Goal: Information Seeking & Learning: Compare options

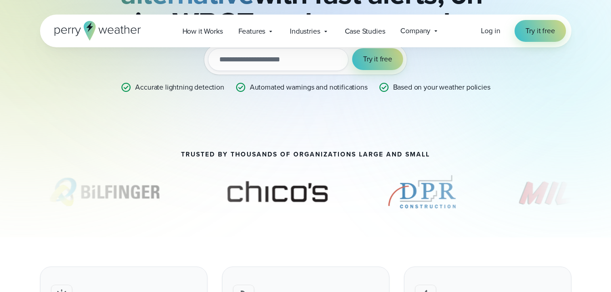
scroll to position [335, 0]
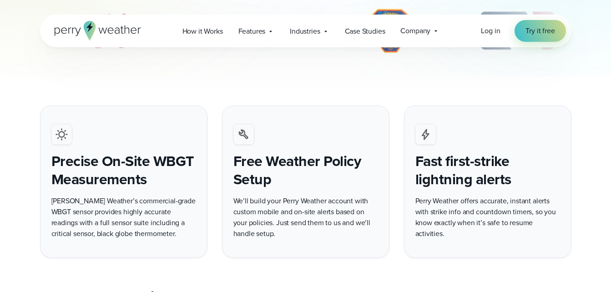
click at [100, 26] on icon at bounding box center [98, 31] width 86 height 20
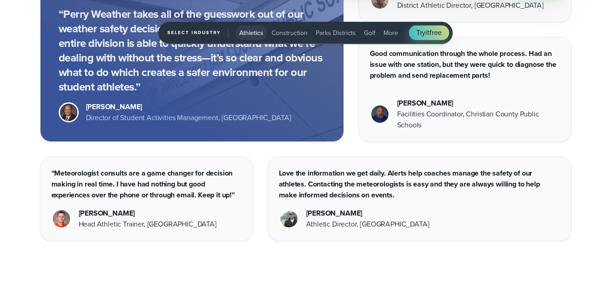
scroll to position [3126, 0]
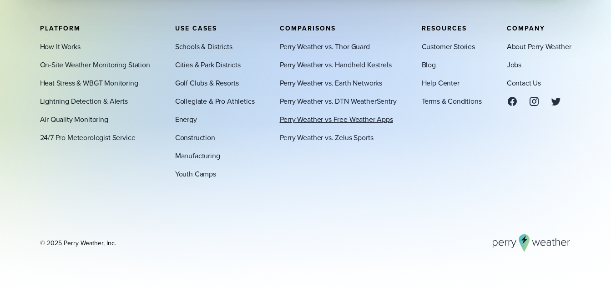
click at [305, 118] on link "Perry Weather vs Free Weather Apps" at bounding box center [336, 119] width 113 height 11
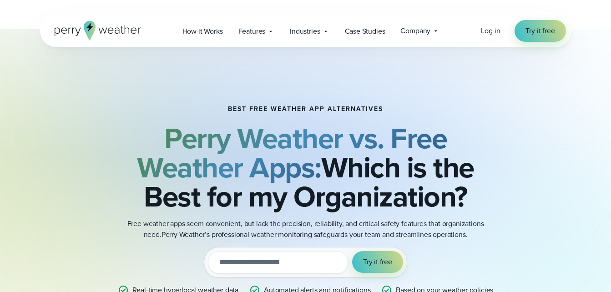
drag, startPoint x: 605, startPoint y: 0, endPoint x: 86, endPoint y: 78, distance: 525.2
click at [86, 78] on div "BEST FREE WEATHER APP ALTERNATIVES Perry Weather vs. Free Weather Apps: Which i…" at bounding box center [305, 200] width 531 height 248
